Goal: Task Accomplishment & Management: Manage account settings

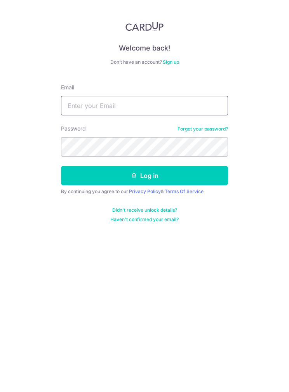
type input "[EMAIL_ADDRESS][DOMAIN_NAME]"
click at [186, 176] on button "Log in" at bounding box center [144, 175] width 167 height 19
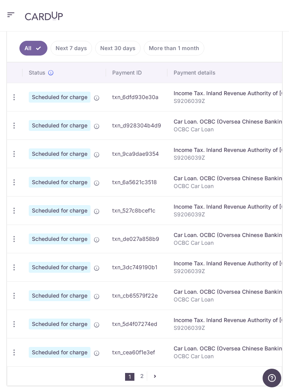
click at [146, 379] on link "2" at bounding box center [141, 375] width 9 height 9
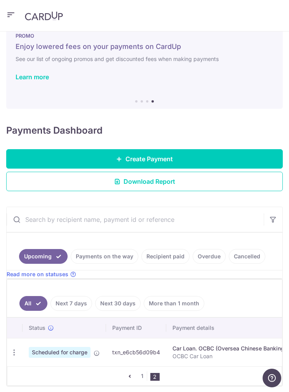
click at [146, 374] on link "1" at bounding box center [141, 375] width 9 height 9
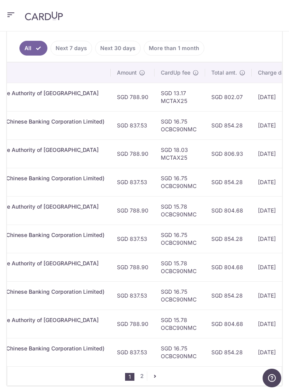
scroll to position [0, 235]
click at [144, 373] on link "2" at bounding box center [141, 375] width 9 height 9
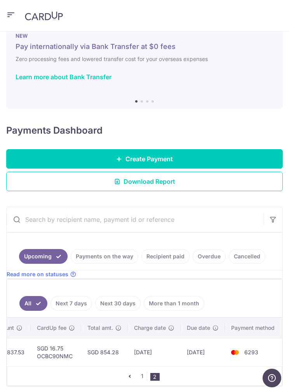
scroll to position [0, 357]
click at [144, 376] on link "1" at bounding box center [141, 375] width 9 height 9
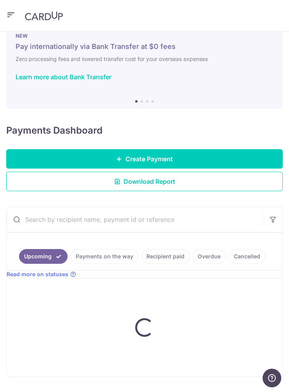
scroll to position [16, 0]
